Goal: Transaction & Acquisition: Purchase product/service

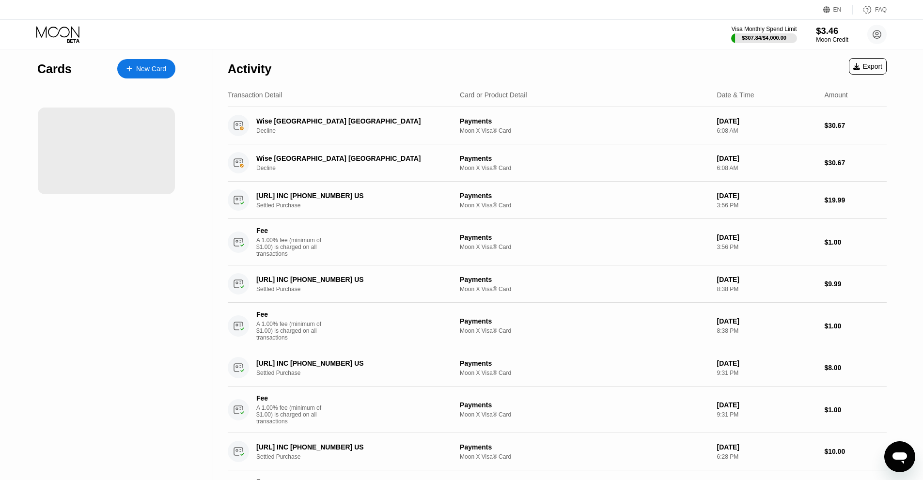
click at [830, 29] on div "$3.46" at bounding box center [832, 31] width 32 height 10
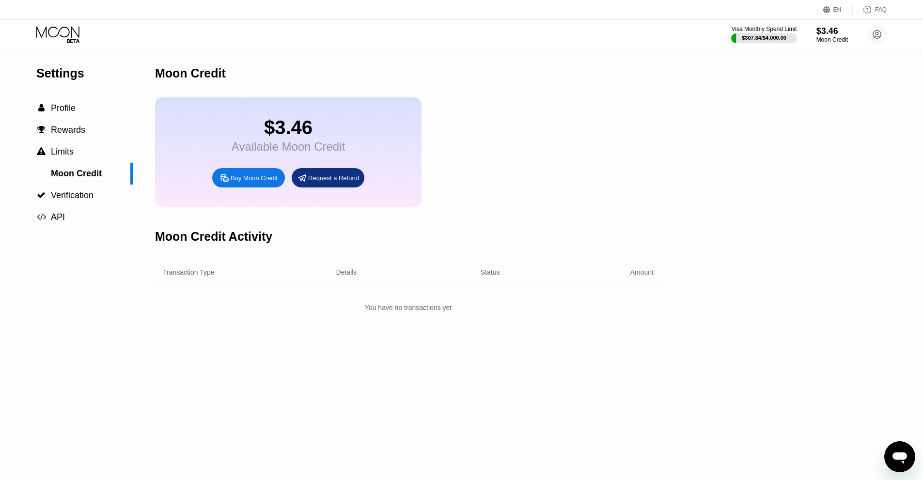
click at [259, 182] on div "Buy Moon Credit" at bounding box center [254, 178] width 47 height 8
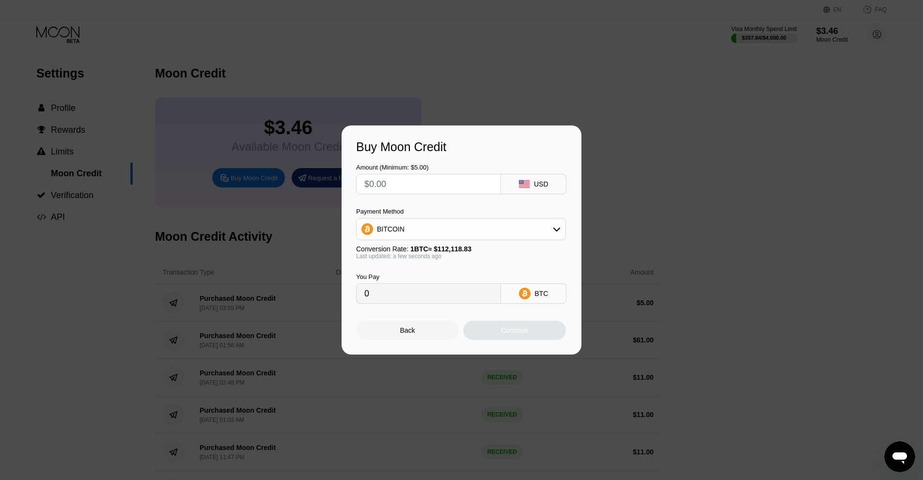
click at [452, 183] on input "text" at bounding box center [428, 183] width 128 height 19
click at [427, 185] on input "text" at bounding box center [428, 183] width 128 height 19
click at [427, 182] on input "text" at bounding box center [428, 183] width 128 height 19
type input "$1"
type input "0.00000892"
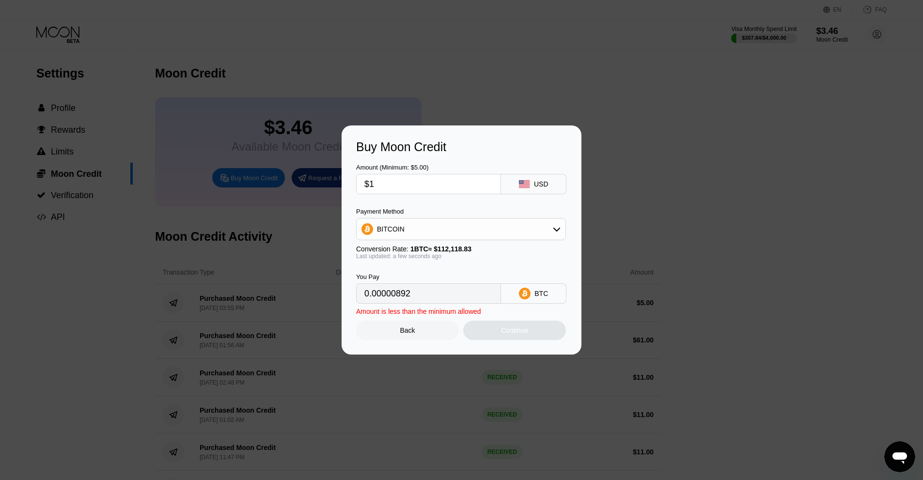
type input "$17"
type input "0.00015163"
type input "$17.6"
type input "0.00015698"
type input "$17.6"
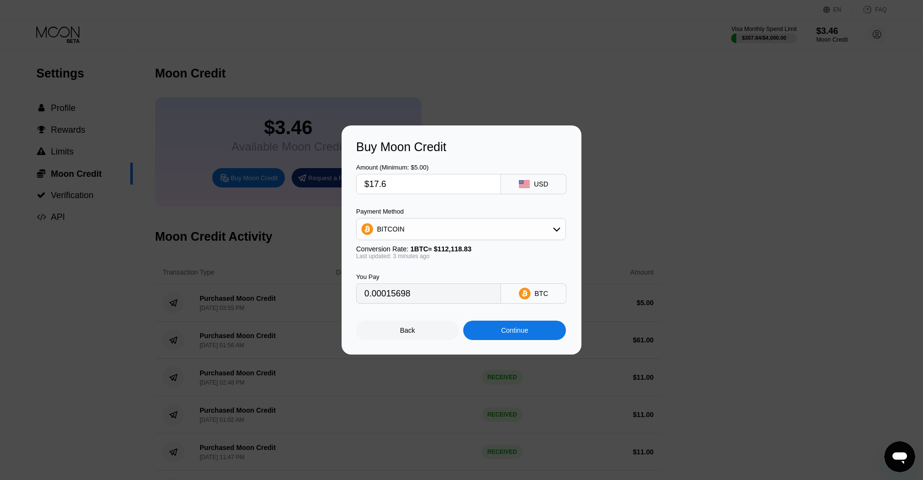
click at [480, 223] on div "BITCOIN" at bounding box center [461, 229] width 209 height 19
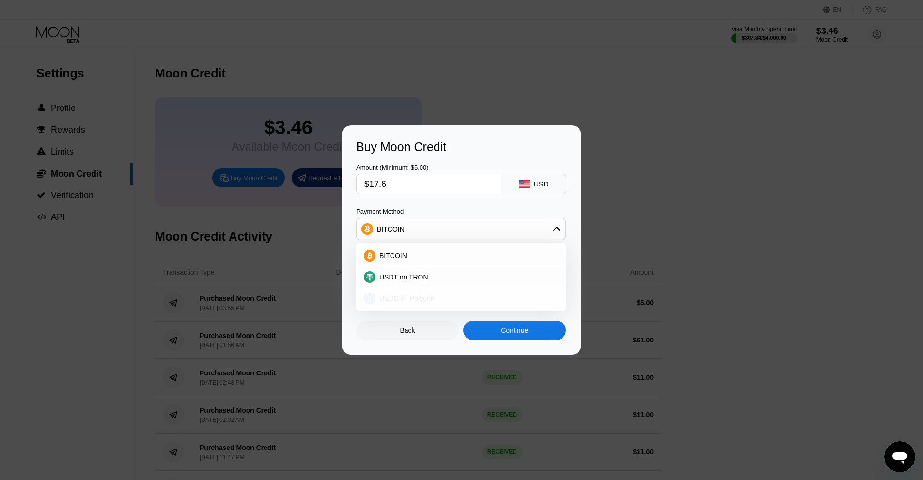
click at [455, 297] on div "USDC on Polygon" at bounding box center [467, 299] width 183 height 8
type input "17.60000000"
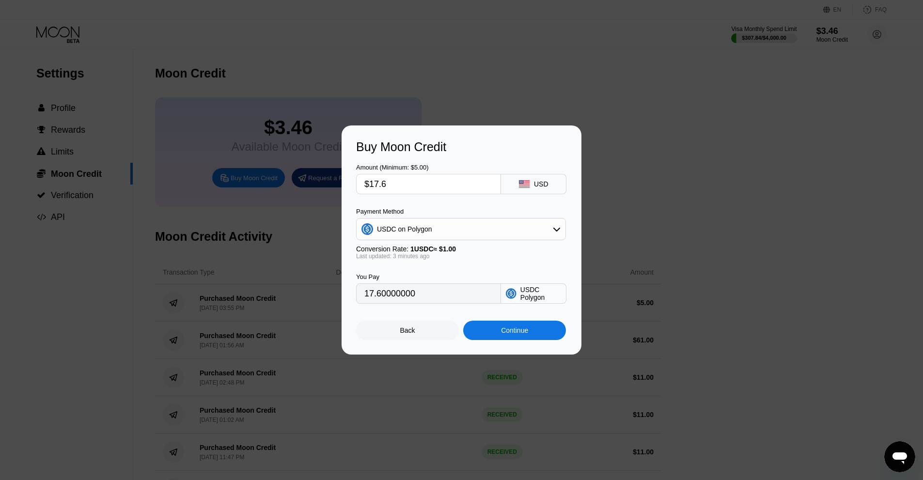
click at [442, 300] on input "17.60000000" at bounding box center [428, 293] width 128 height 19
drag, startPoint x: 336, startPoint y: 296, endPoint x: 311, endPoint y: 296, distance: 25.2
click at [316, 296] on div "Buy Moon Credit Amount (Minimum: $5.00) $17.6 USD Payment Method USDC on Polygo…" at bounding box center [461, 240] width 923 height 229
click at [492, 270] on div "You Pay 17.60000000 USDC Polygon" at bounding box center [461, 282] width 211 height 44
click at [407, 334] on div "Back" at bounding box center [407, 331] width 15 height 8
